Goal: Check status: Check status

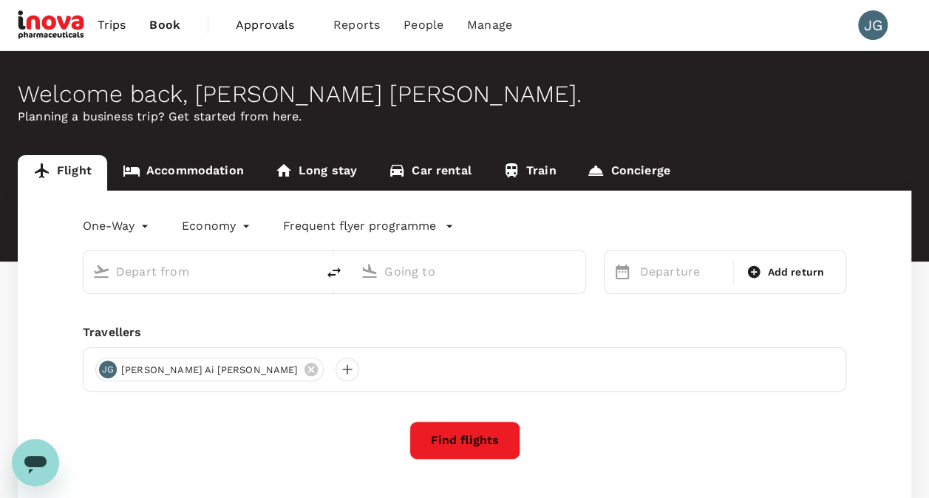
type input "[GEOGRAPHIC_DATA], [GEOGRAPHIC_DATA] (any)"
type input "Kuching, Malaysia (any)"
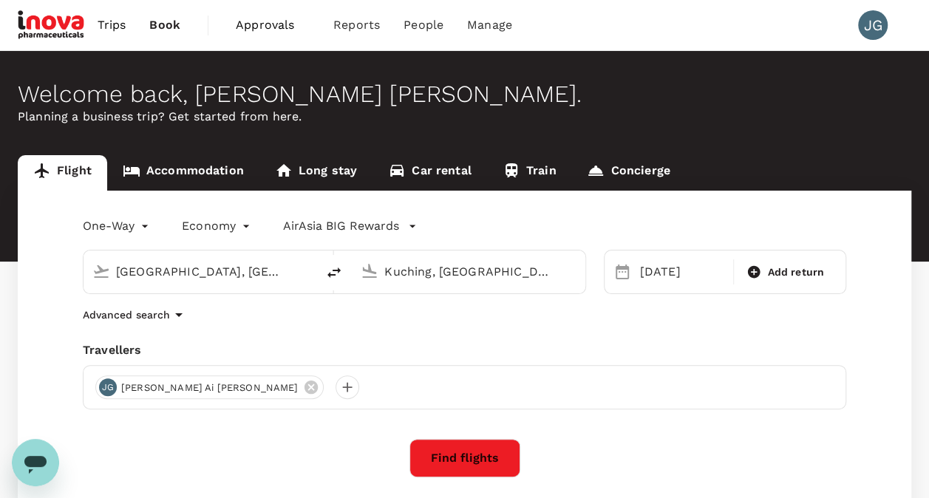
click at [284, 27] on span "Approvals" at bounding box center [273, 25] width 74 height 18
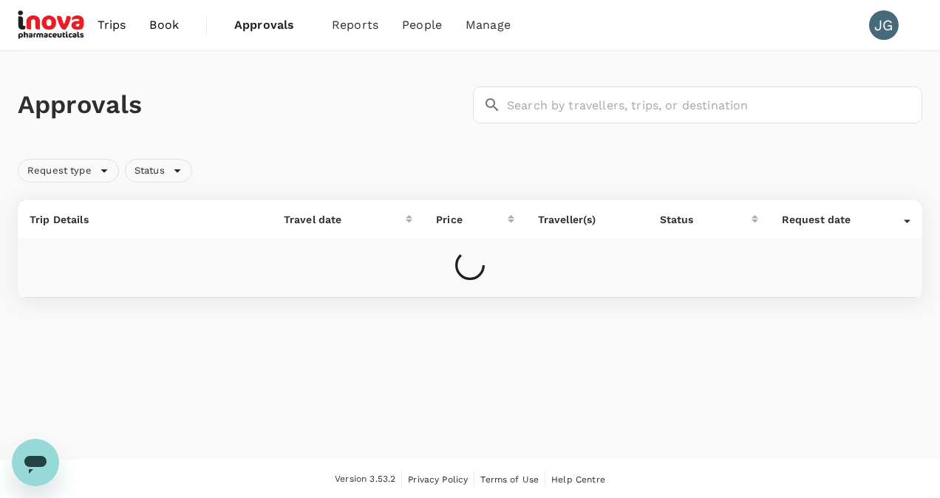
click at [609, 27] on div "Trips Book Approvals 0 Reports People Manage JG" at bounding box center [470, 25] width 905 height 50
click at [302, 33] on span "Approvals" at bounding box center [271, 25] width 74 height 18
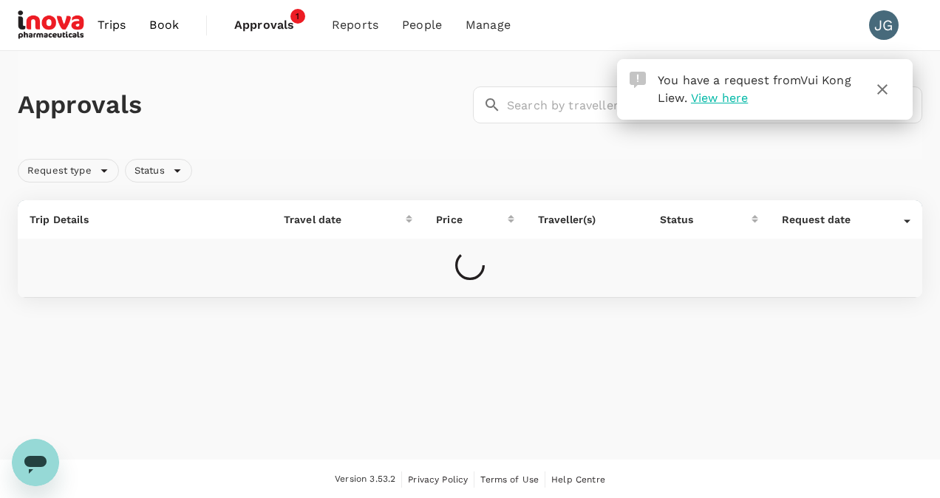
click at [748, 103] on span "View here" at bounding box center [719, 98] width 57 height 14
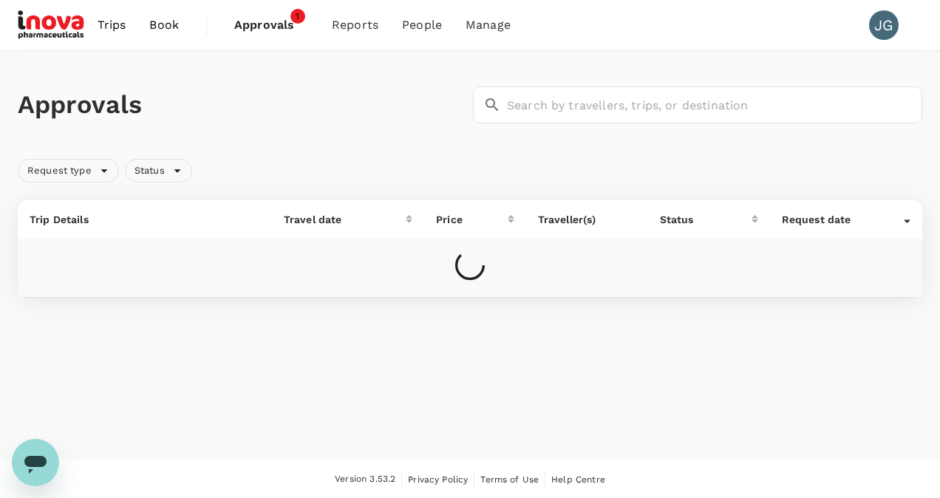
click at [268, 32] on span "Approvals" at bounding box center [271, 25] width 74 height 18
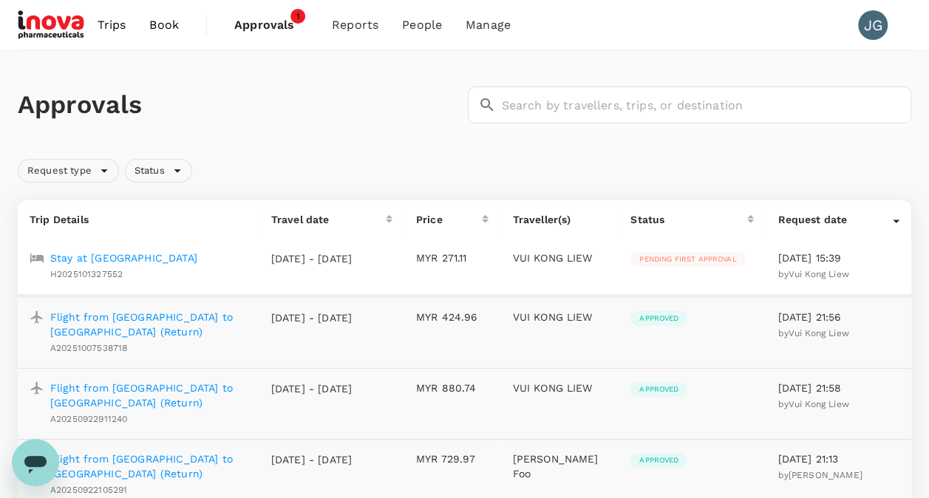
click at [347, 259] on p "23 Oct 2025 - 24 Oct 2025" at bounding box center [311, 258] width 81 height 15
click at [103, 258] on p "Stay at Hotel Aifa" at bounding box center [123, 258] width 147 height 15
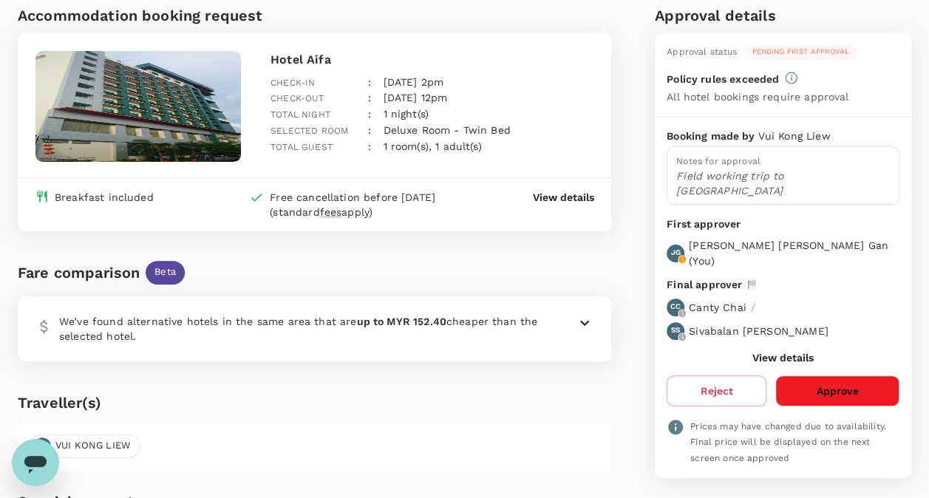
scroll to position [101, 0]
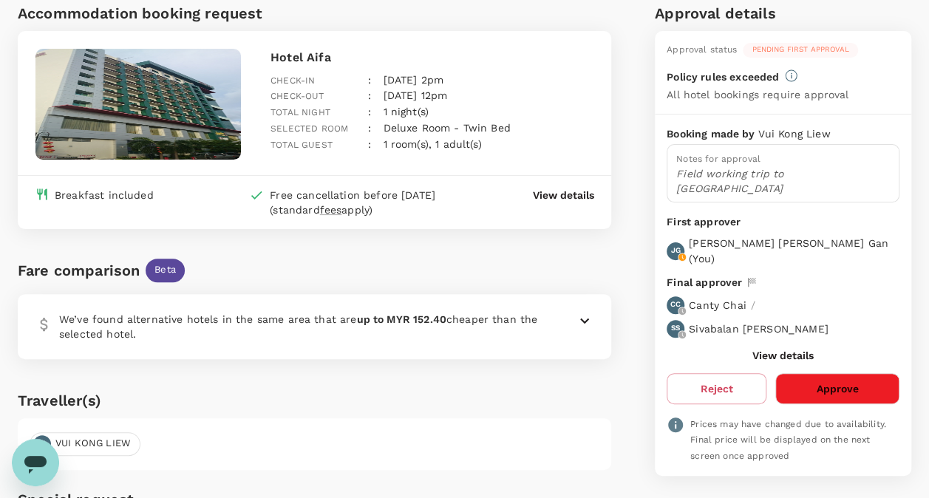
scroll to position [106, 0]
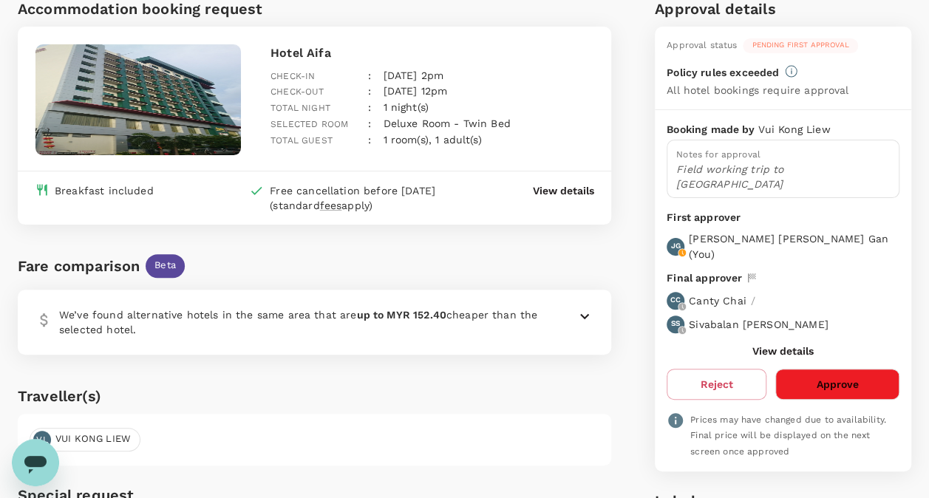
click at [585, 315] on icon at bounding box center [585, 316] width 18 height 18
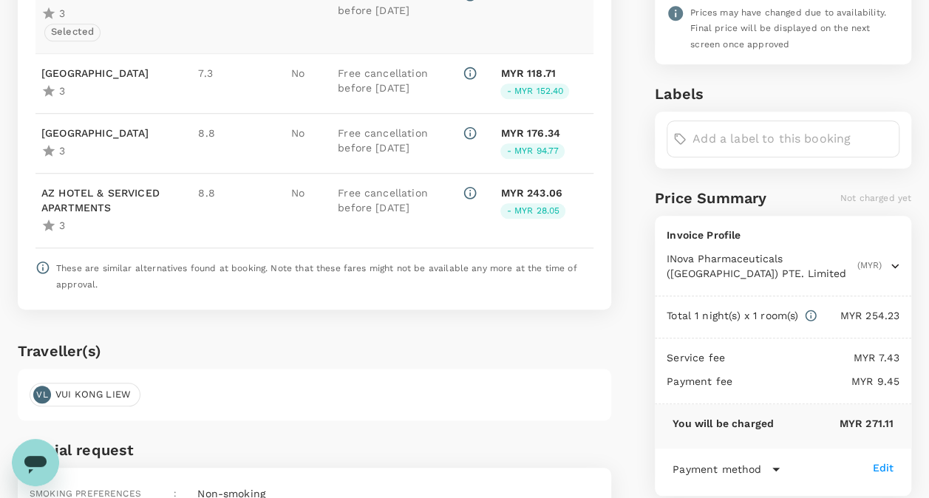
scroll to position [509, 0]
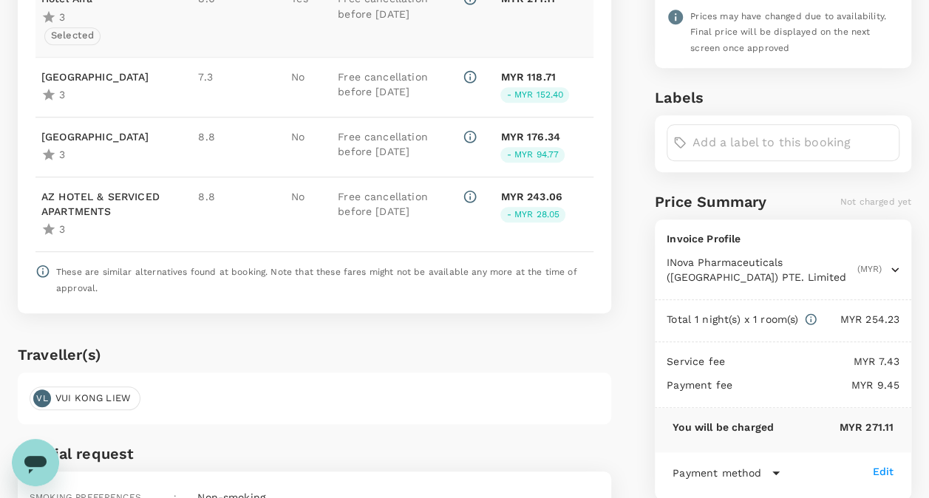
click at [889, 262] on icon "button" at bounding box center [895, 269] width 15 height 15
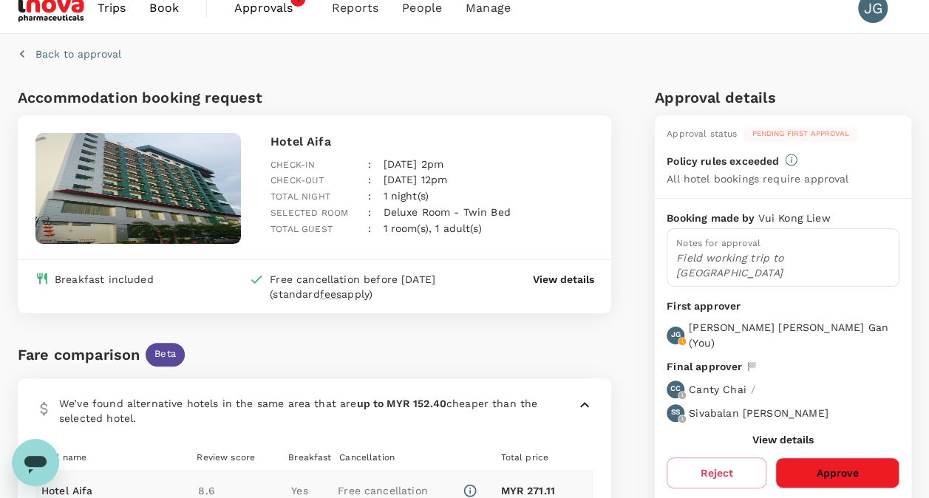
scroll to position [0, 0]
